Goal: Use online tool/utility: Utilize a website feature to perform a specific function

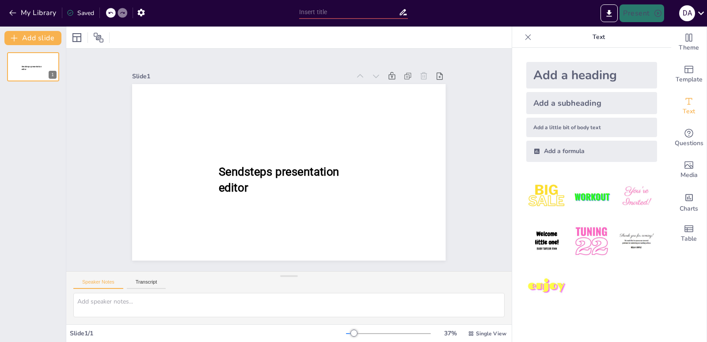
type input "New Sendsteps"
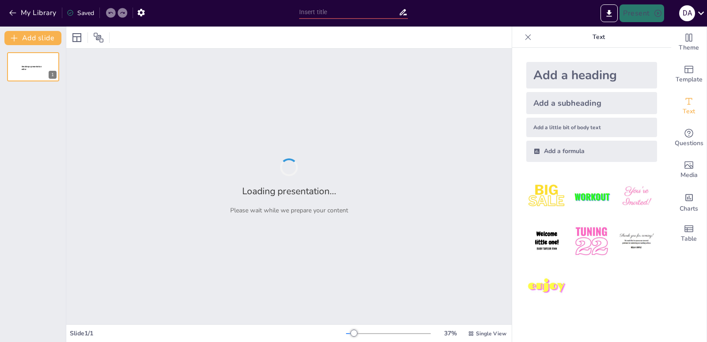
type input "New Sendsteps"
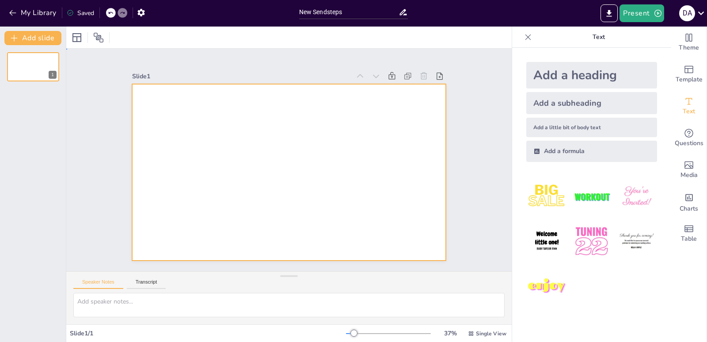
click at [332, 170] on div at bounding box center [298, 151] width 341 height 351
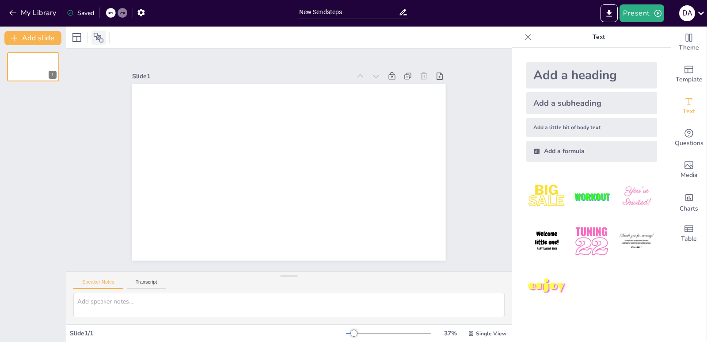
click at [100, 38] on icon at bounding box center [98, 37] width 11 height 11
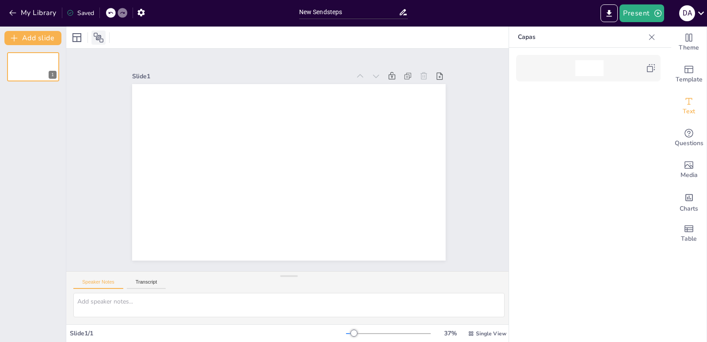
click at [99, 38] on icon at bounding box center [98, 37] width 11 height 11
